Goal: Information Seeking & Learning: Learn about a topic

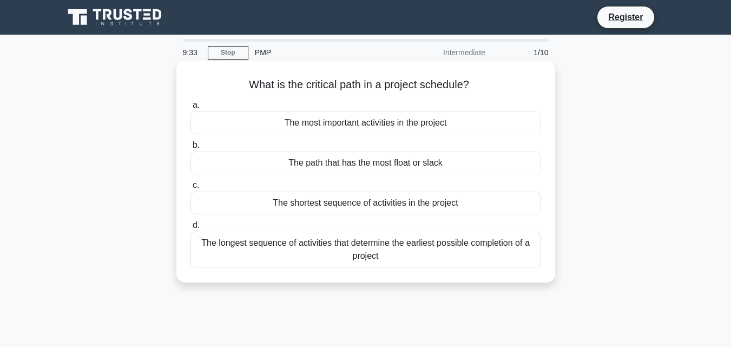
click at [369, 165] on div "The path that has the most float or slack" at bounding box center [366, 163] width 351 height 23
click at [191, 149] on input "b. The path that has the most float or slack" at bounding box center [191, 145] width 0 height 7
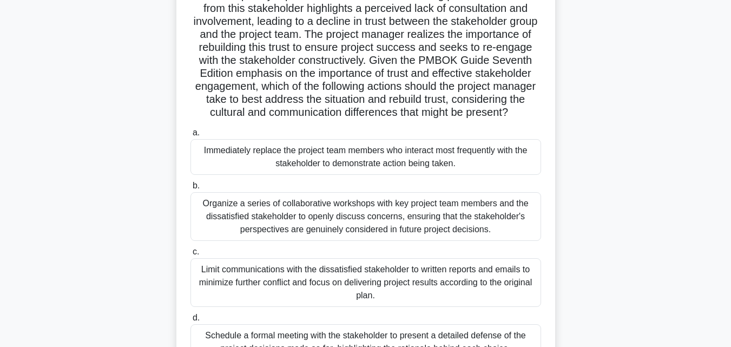
scroll to position [238, 0]
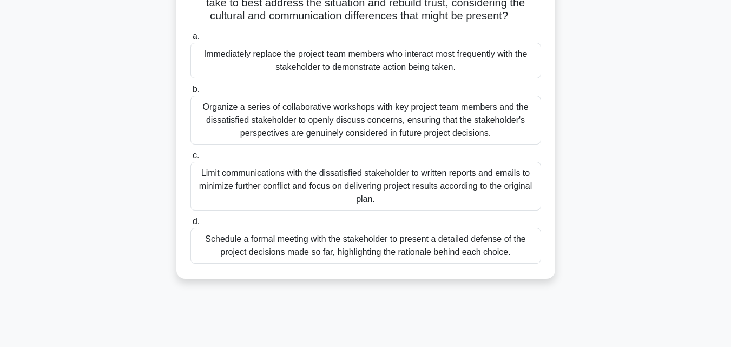
click at [457, 204] on div "Limit communications with the dissatisfied stakeholder to written reports and e…" at bounding box center [366, 186] width 351 height 49
click at [191, 159] on input "c. Limit communications with the dissatisfied stakeholder to written reports an…" at bounding box center [191, 155] width 0 height 7
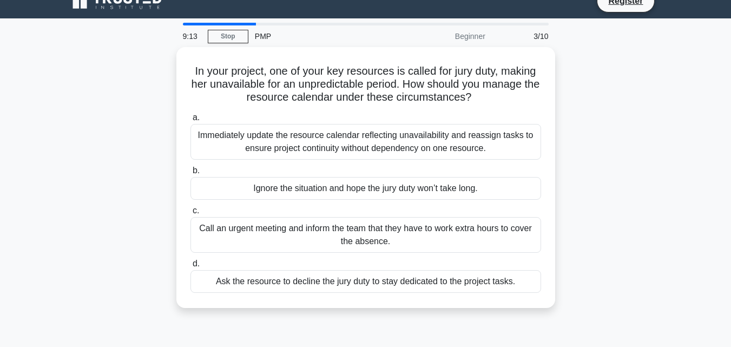
scroll to position [0, 0]
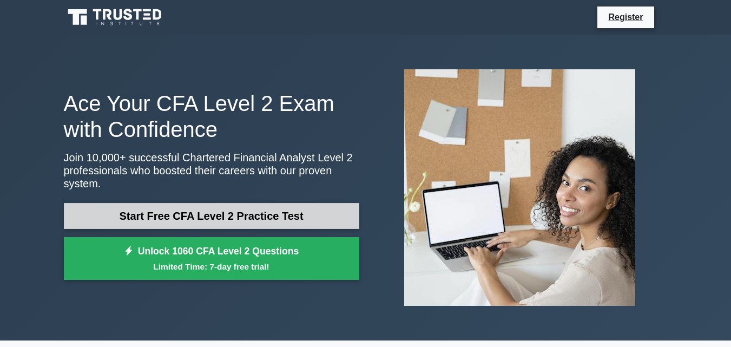
click at [192, 216] on link "Start Free CFA Level 2 Practice Test" at bounding box center [212, 216] width 296 height 26
